Goal: Task Accomplishment & Management: Manage account settings

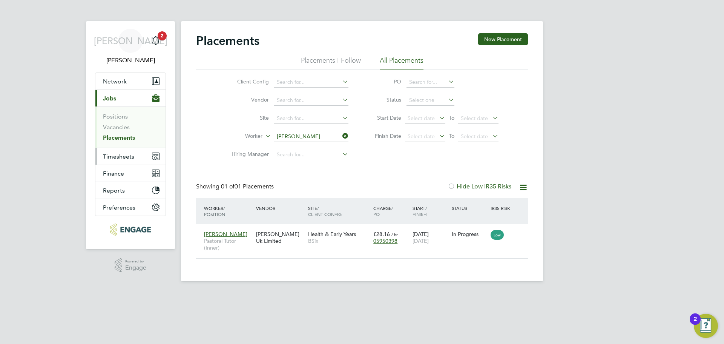
scroll to position [7, 35]
click at [123, 151] on button "Timesheets" at bounding box center [130, 156] width 70 height 17
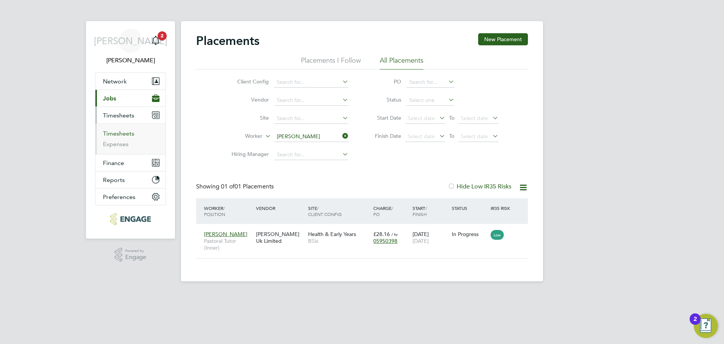
drag, startPoint x: 125, startPoint y: 138, endPoint x: 127, endPoint y: 134, distance: 4.1
click at [125, 137] on li "Timesheets" at bounding box center [131, 135] width 57 height 11
click at [127, 134] on link "Timesheets" at bounding box center [118, 133] width 31 height 7
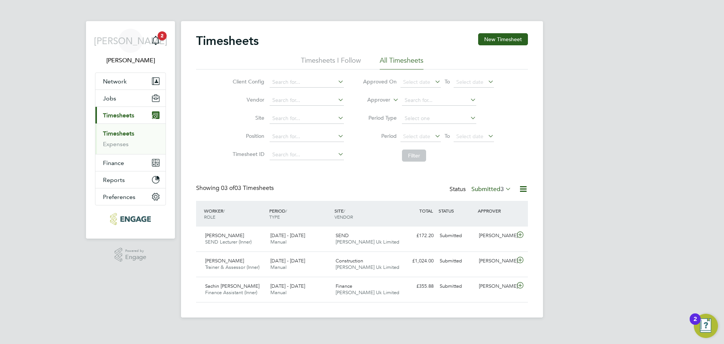
click at [501, 186] on span "3" at bounding box center [502, 189] width 3 height 8
click at [485, 233] on li "Approved" at bounding box center [481, 234] width 35 height 11
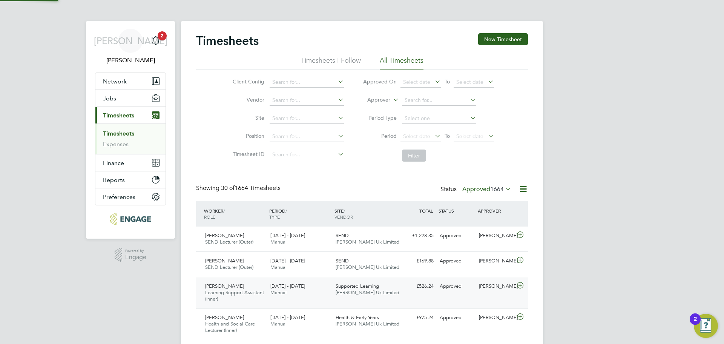
scroll to position [25, 66]
click at [428, 104] on input at bounding box center [439, 100] width 74 height 11
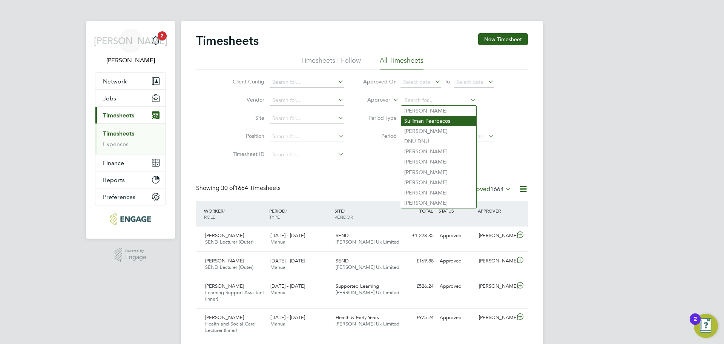
type input "a"
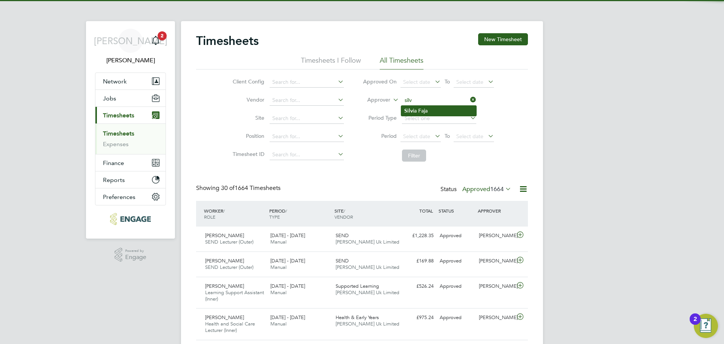
click at [414, 111] on li "Silv ia Faja" at bounding box center [438, 111] width 75 height 10
type input "Silvia Faja"
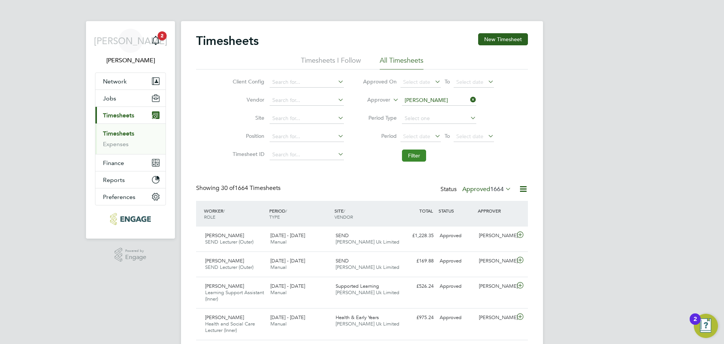
drag, startPoint x: 417, startPoint y: 154, endPoint x: 422, endPoint y: 158, distance: 6.1
click at [417, 153] on button "Filter" at bounding box center [414, 155] width 24 height 12
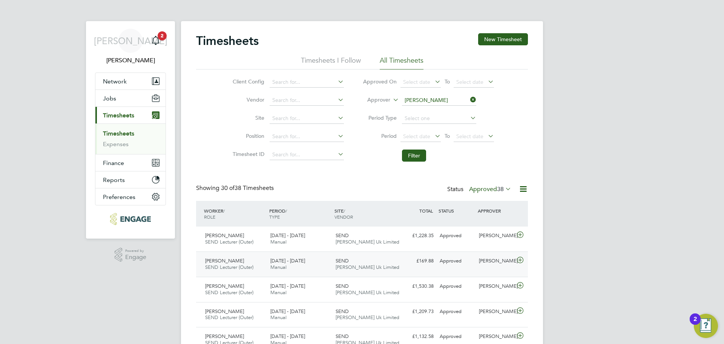
click at [315, 257] on div "8 - 14 Sep 2025 Manual" at bounding box center [300, 264] width 65 height 19
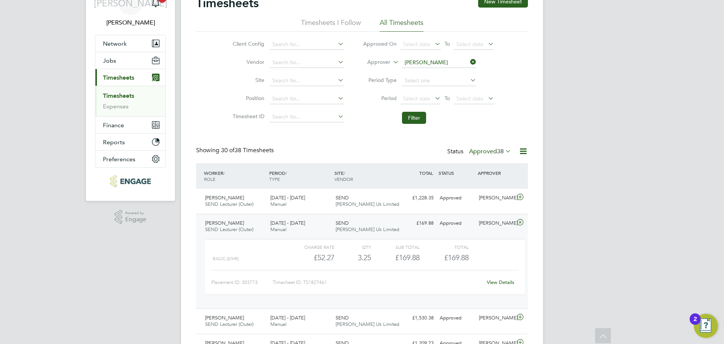
click at [497, 283] on link "View Details" at bounding box center [501, 282] width 28 height 6
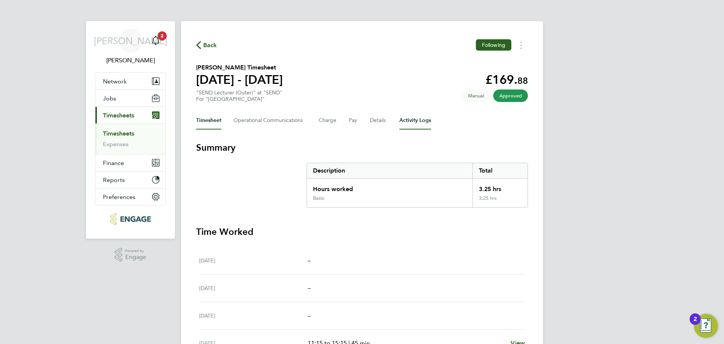
click at [411, 120] on Logs-tab "Activity Logs" at bounding box center [416, 120] width 32 height 18
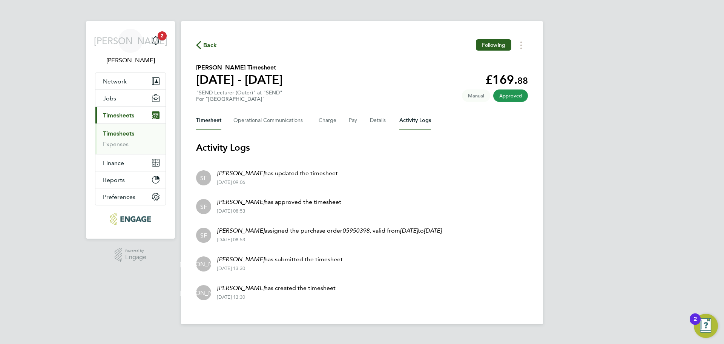
click at [215, 121] on button "Timesheet" at bounding box center [208, 120] width 25 height 18
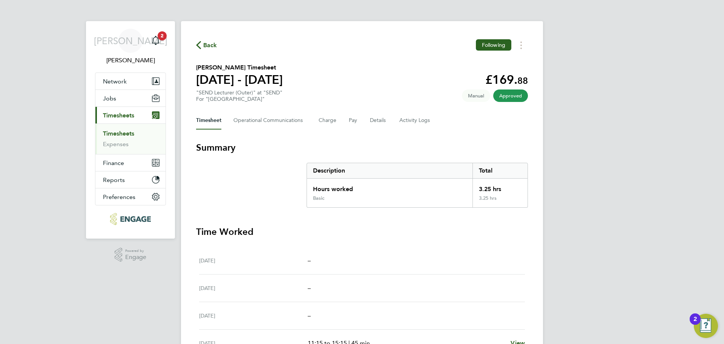
click at [209, 43] on span "Back" at bounding box center [210, 45] width 14 height 9
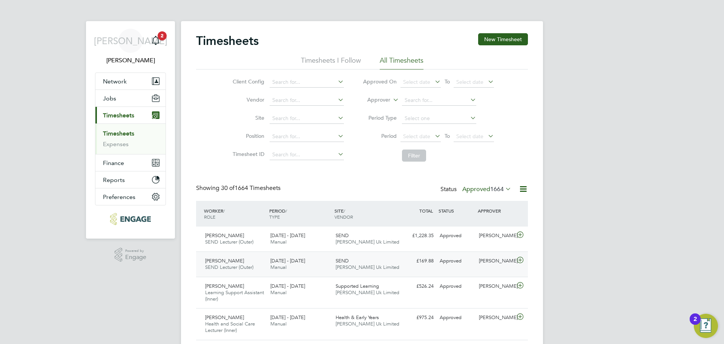
click at [471, 263] on div "Approved" at bounding box center [456, 261] width 39 height 12
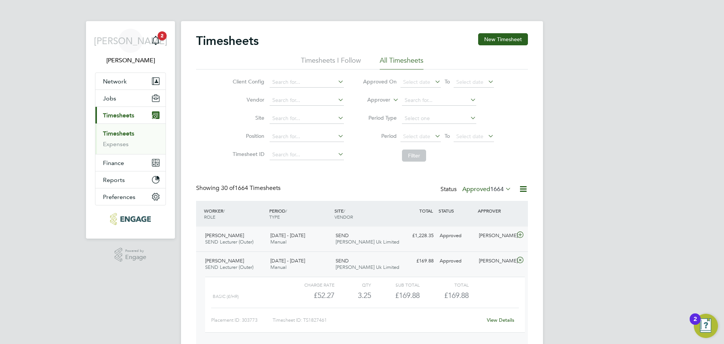
click at [398, 229] on div "£1,228.35 Approved" at bounding box center [417, 235] width 39 height 12
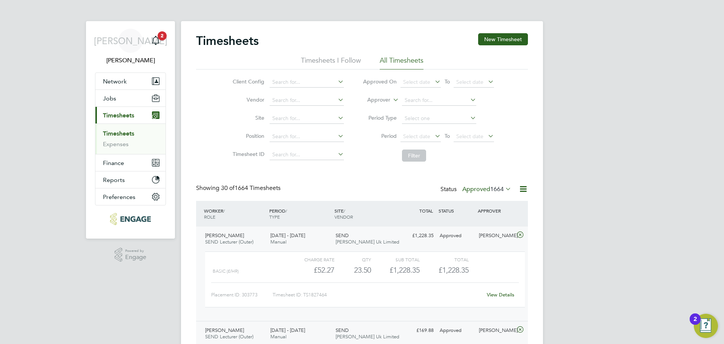
click at [501, 295] on link "View Details" at bounding box center [501, 294] width 28 height 6
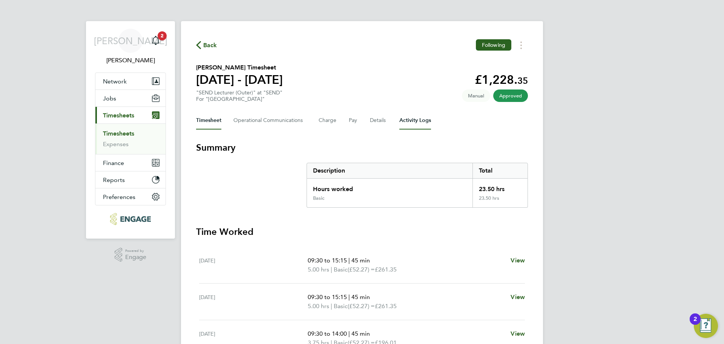
click at [426, 118] on Logs-tab "Activity Logs" at bounding box center [416, 120] width 32 height 18
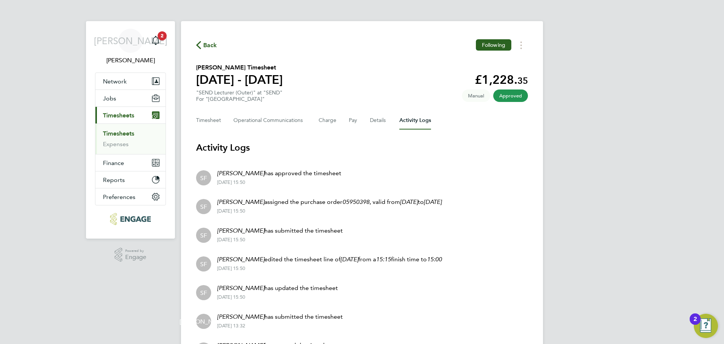
click at [202, 47] on span "Back" at bounding box center [206, 44] width 21 height 7
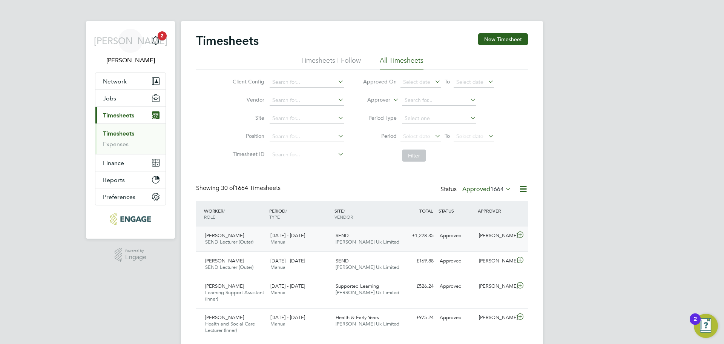
click at [339, 238] on div "SEND Morgan Hunt Uk Limited" at bounding box center [365, 238] width 65 height 19
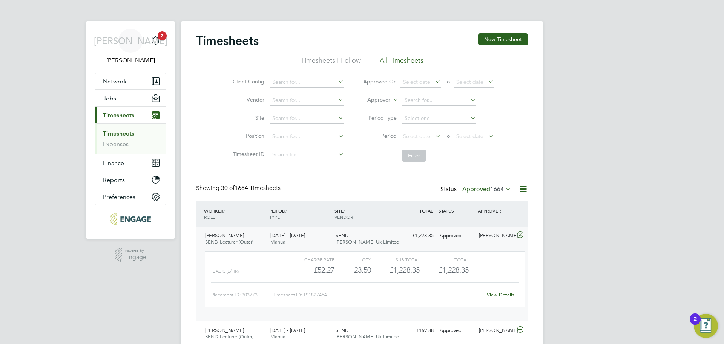
click at [506, 292] on link "View Details" at bounding box center [501, 294] width 28 height 6
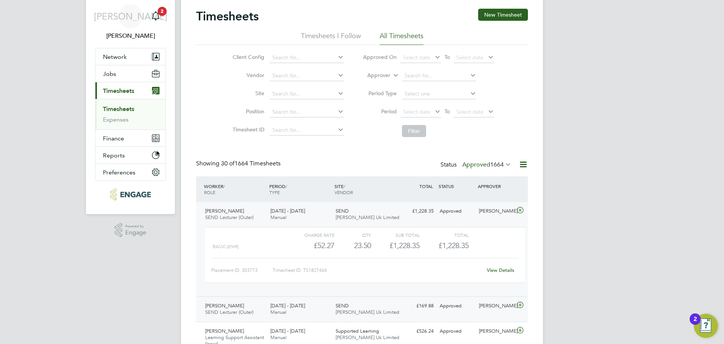
scroll to position [38, 0]
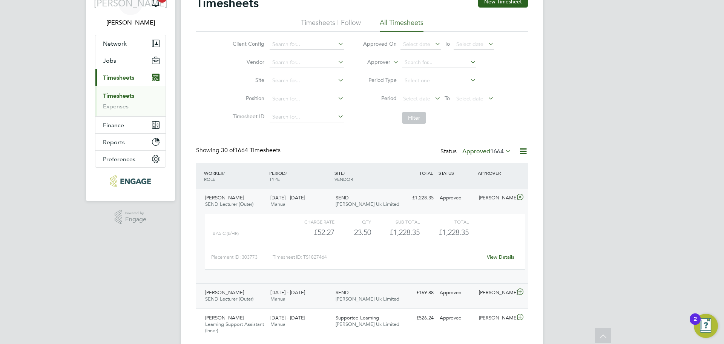
click at [447, 296] on div "Approved" at bounding box center [456, 292] width 39 height 12
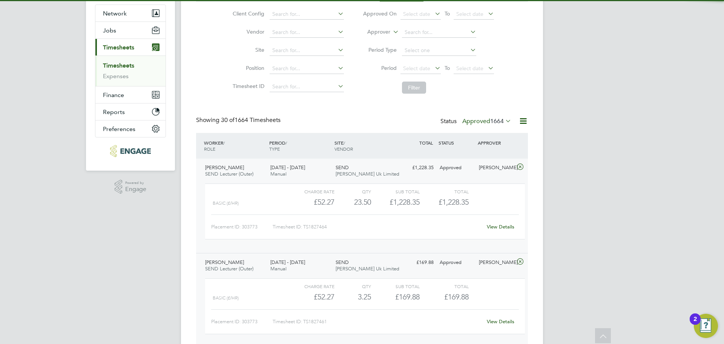
scroll to position [113, 0]
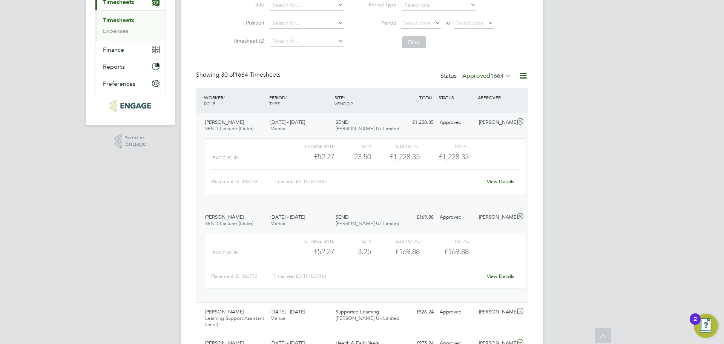
click at [504, 279] on link "View Details" at bounding box center [501, 276] width 28 height 6
